Goal: Subscribe to service/newsletter

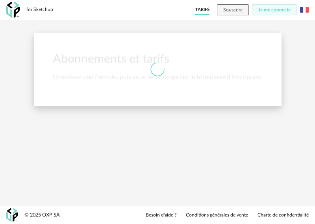
click at [305, 11] on img at bounding box center [304, 10] width 9 height 9
click at [288, 30] on li "English" at bounding box center [284, 30] width 44 height 14
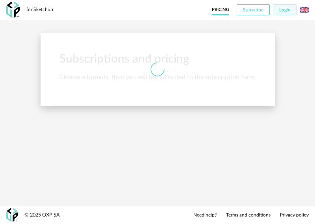
click at [254, 9] on span "Subscribe" at bounding box center [253, 9] width 20 height 5
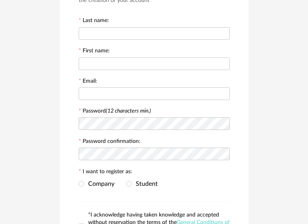
scroll to position [39, 0]
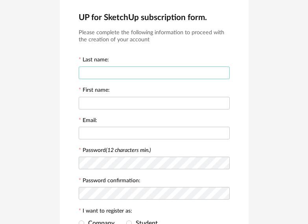
click at [106, 70] on input "text" at bounding box center [154, 73] width 151 height 13
type input "******"
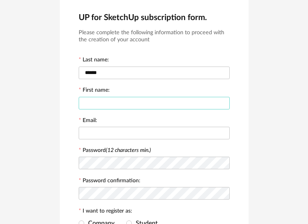
click at [108, 101] on input "text" at bounding box center [154, 103] width 151 height 13
type input "*****"
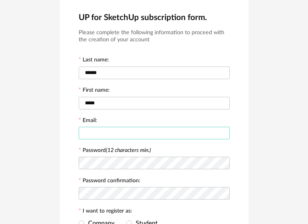
click at [98, 134] on input "text" at bounding box center [154, 133] width 151 height 13
type input "**********"
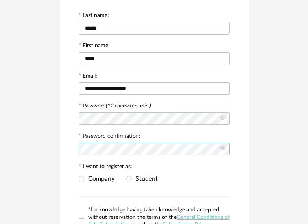
scroll to position [118, 0]
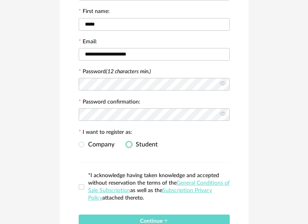
click at [132, 146] on label "Student" at bounding box center [141, 144] width 31 height 7
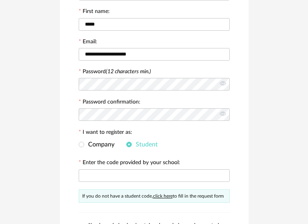
click at [161, 196] on link "click here" at bounding box center [163, 196] width 20 height 5
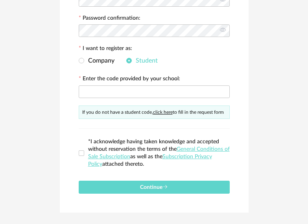
scroll to position [220, 0]
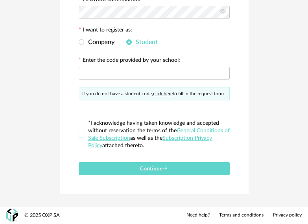
click at [81, 135] on span at bounding box center [82, 135] width 6 height 6
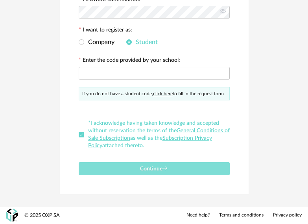
click at [146, 169] on span "Continue" at bounding box center [154, 169] width 28 height 6
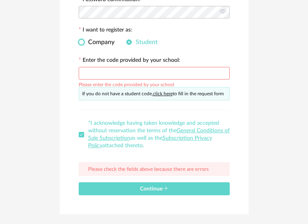
click at [81, 42] on span at bounding box center [82, 42] width 6 height 6
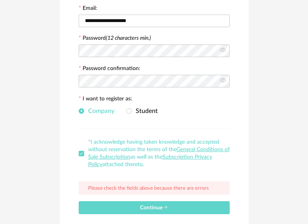
scroll to position [191, 0]
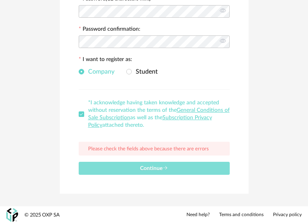
click at [150, 170] on span "Continue" at bounding box center [154, 169] width 28 height 6
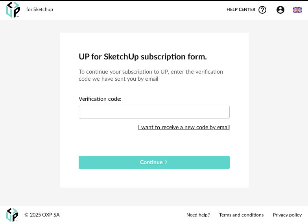
scroll to position [0, 0]
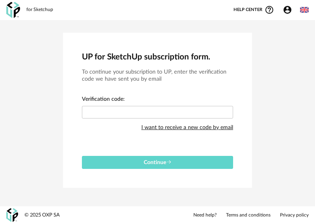
click at [162, 128] on div "I want to receive a new code by email" at bounding box center [187, 128] width 92 height 16
click at [106, 113] on input "text" at bounding box center [157, 112] width 151 height 13
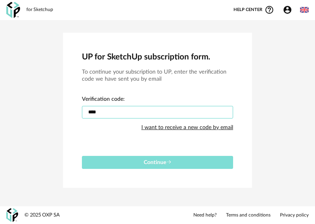
type input "****"
click at [163, 162] on span "Continue" at bounding box center [158, 163] width 28 height 6
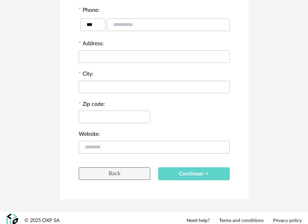
scroll to position [215, 0]
